Goal: Information Seeking & Learning: Learn about a topic

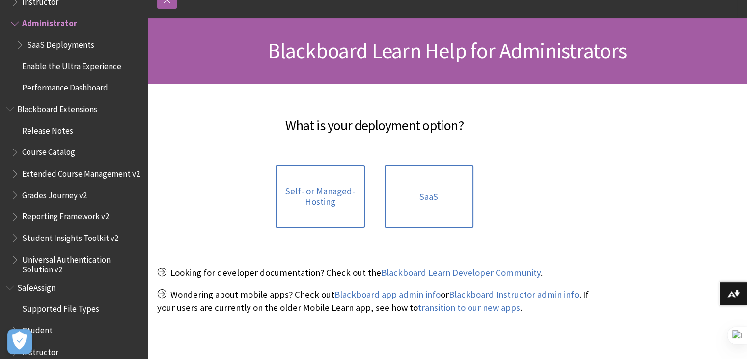
scroll to position [122, 0]
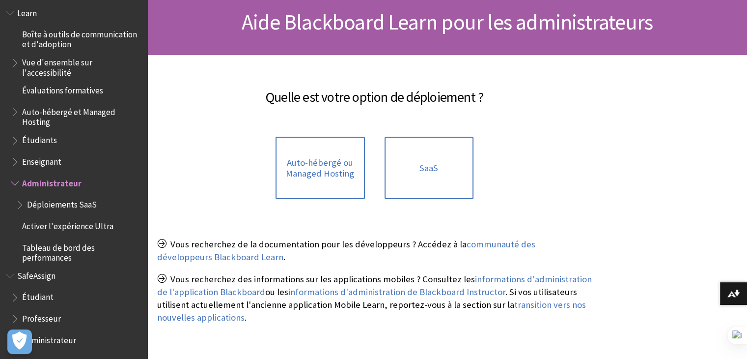
scroll to position [783, 0]
click at [314, 172] on span "Auto-hébergé ou Managed Hosting" at bounding box center [319, 167] width 77 height 21
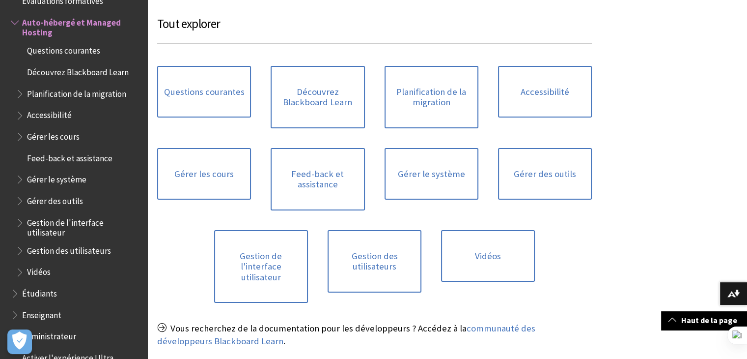
scroll to position [414, 0]
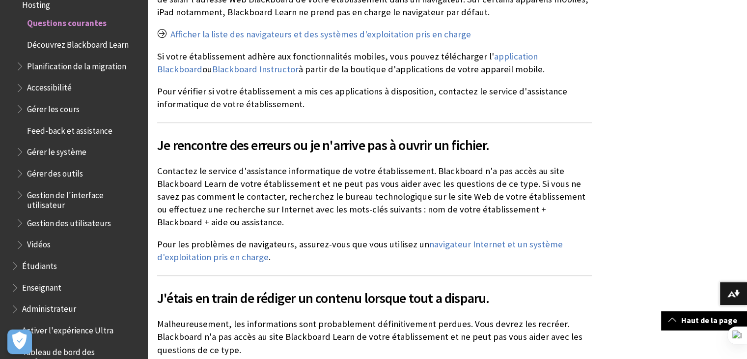
scroll to position [640, 0]
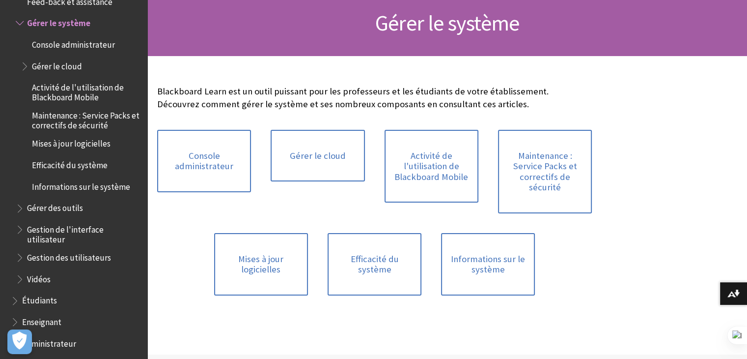
scroll to position [100, 0]
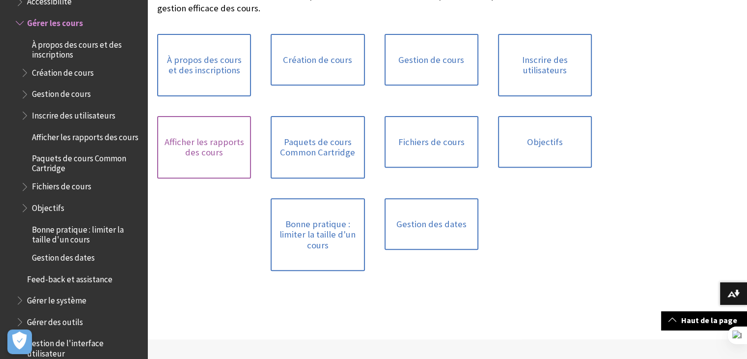
scroll to position [317, 0]
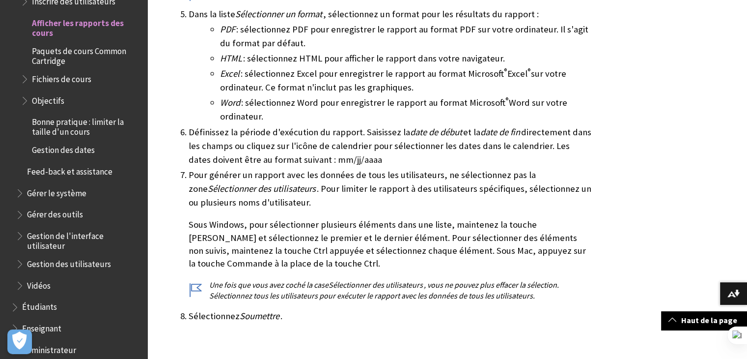
scroll to position [343, 0]
